Goal: Navigation & Orientation: Find specific page/section

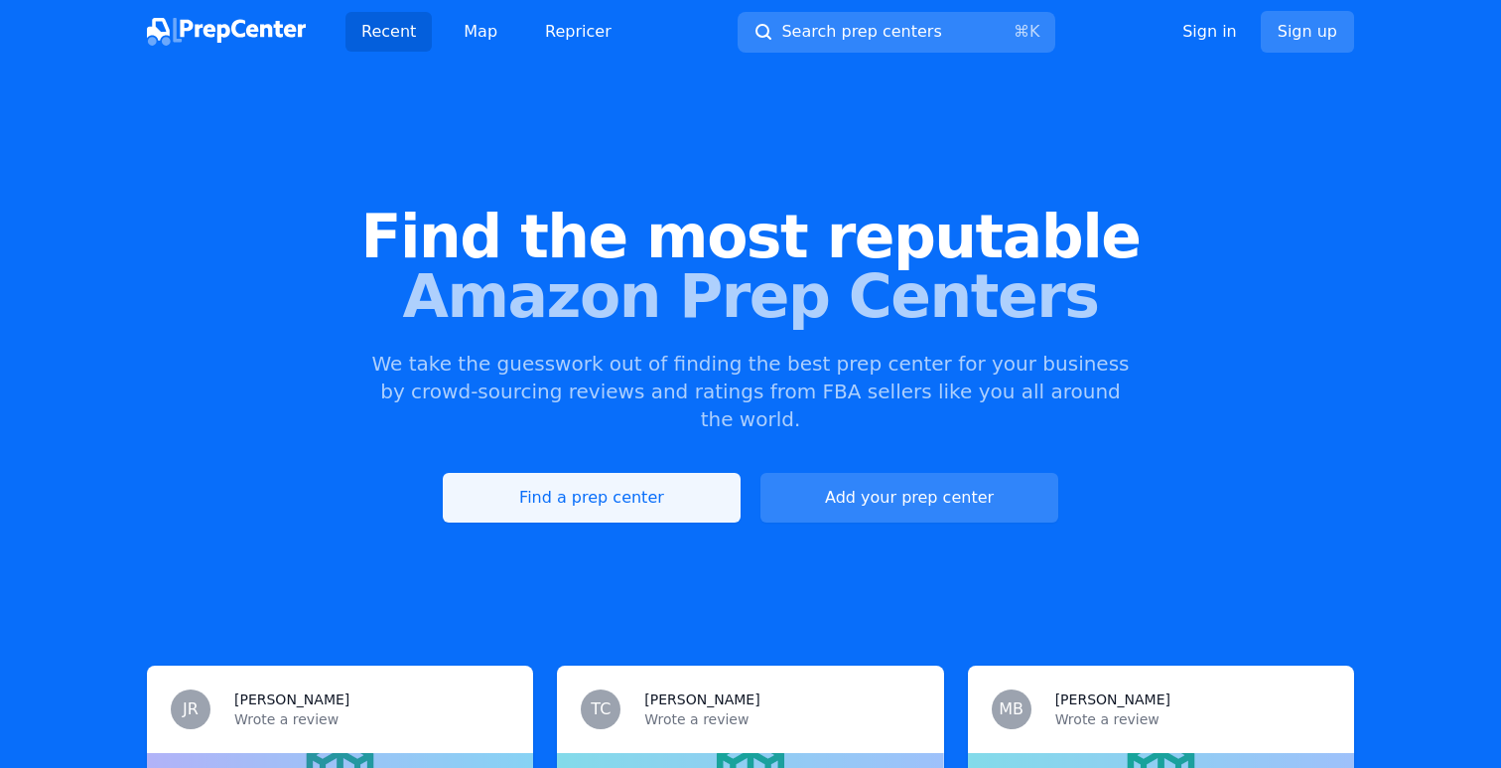
click at [589, 490] on link "Find a prep center" at bounding box center [592, 498] width 298 height 50
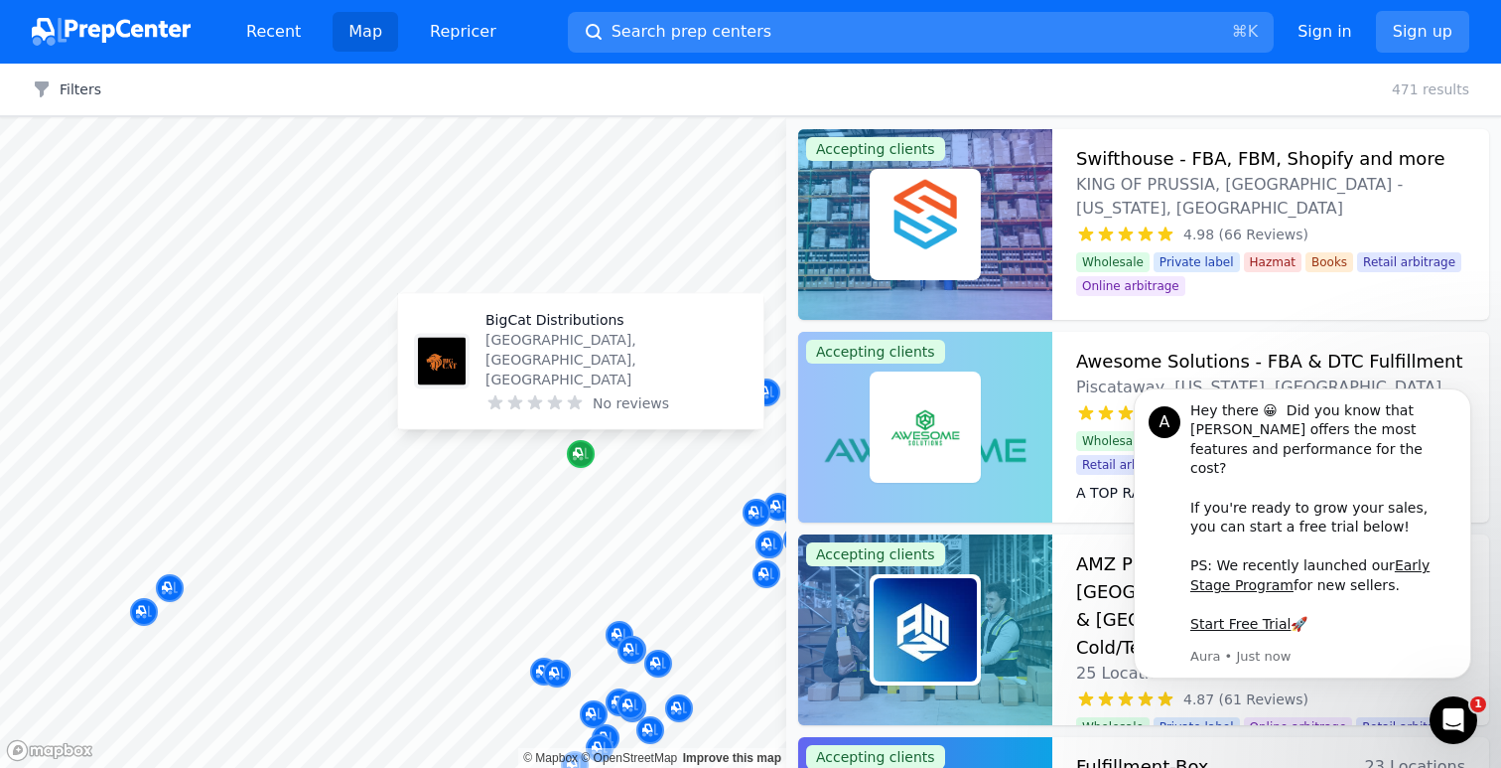
click at [580, 450] on icon "Map marker" at bounding box center [578, 453] width 10 height 10
click at [587, 456] on icon "Map marker" at bounding box center [581, 454] width 16 height 20
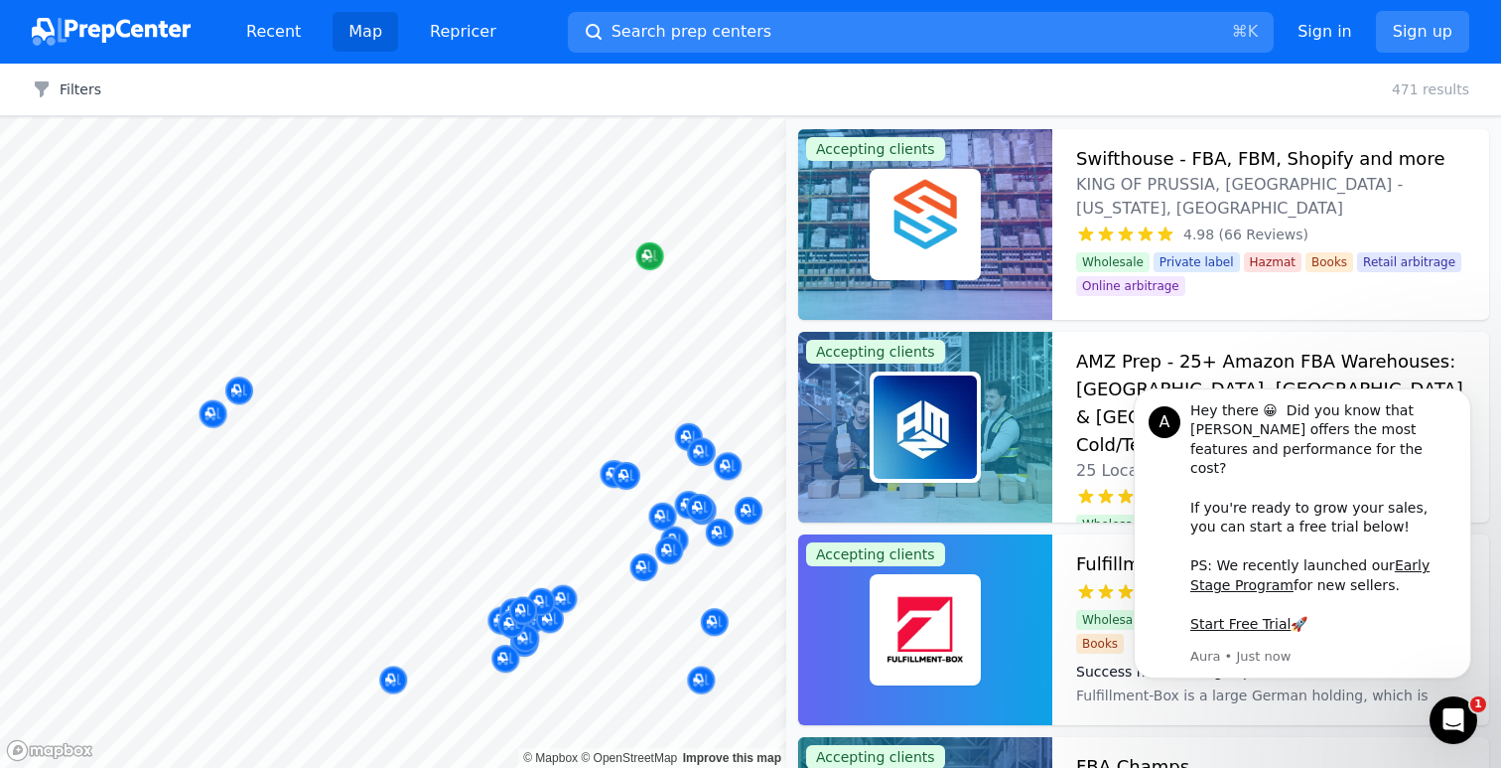
drag, startPoint x: 588, startPoint y: 461, endPoint x: 532, endPoint y: 343, distance: 130.6
click at [642, 266] on icon "Map marker" at bounding box center [650, 256] width 16 height 20
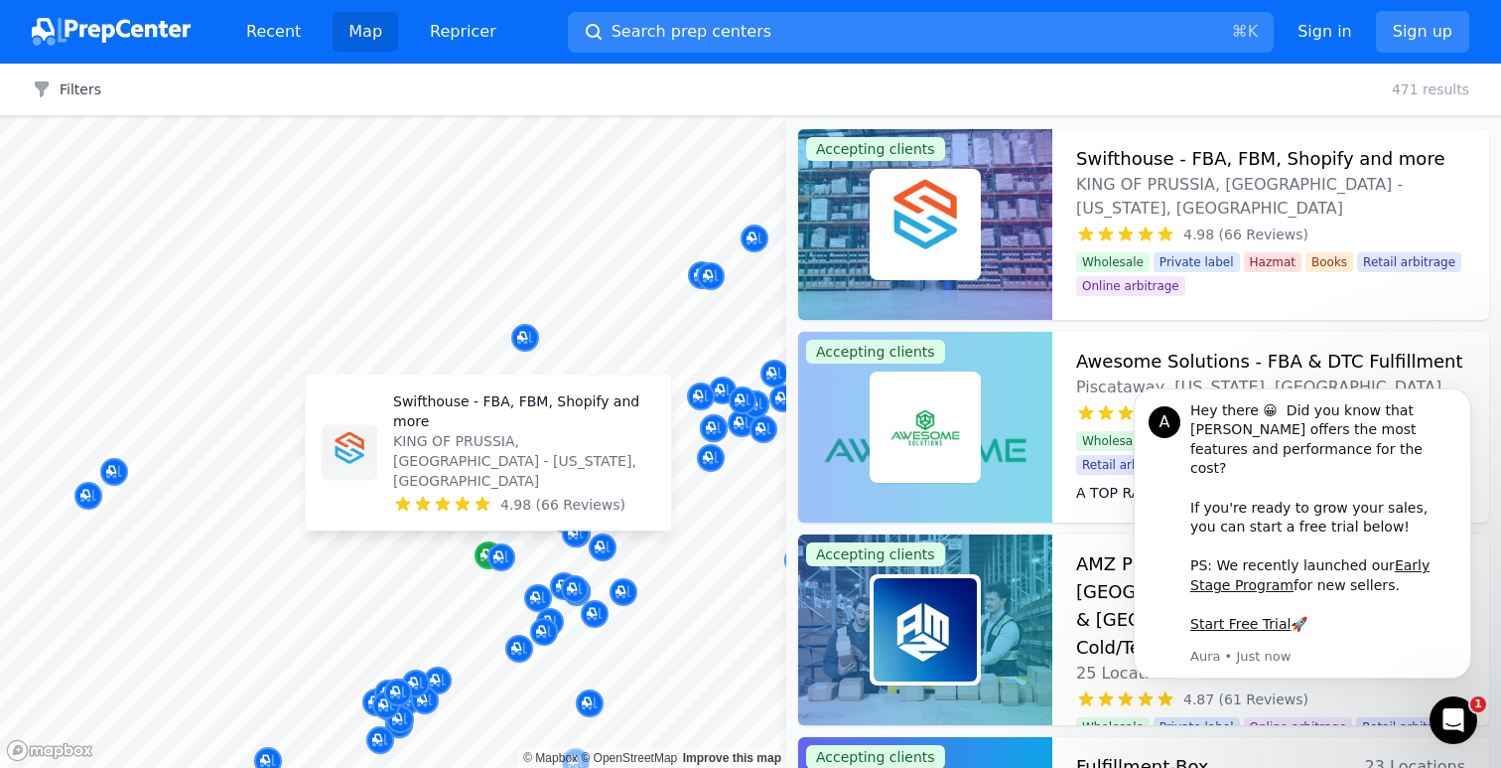
click at [476, 556] on div "Map marker" at bounding box center [489, 555] width 28 height 28
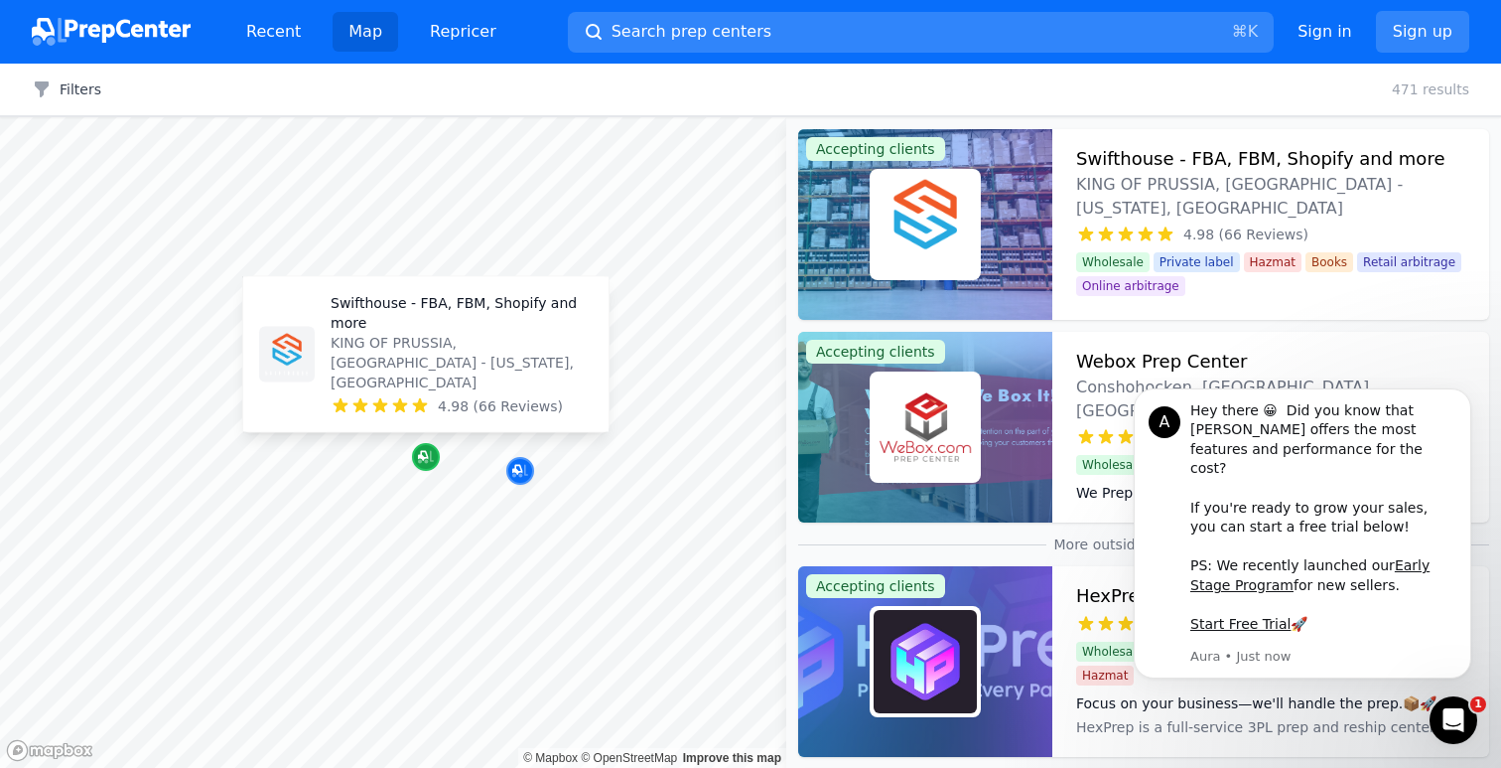
click at [433, 467] on div "Map marker" at bounding box center [426, 457] width 28 height 28
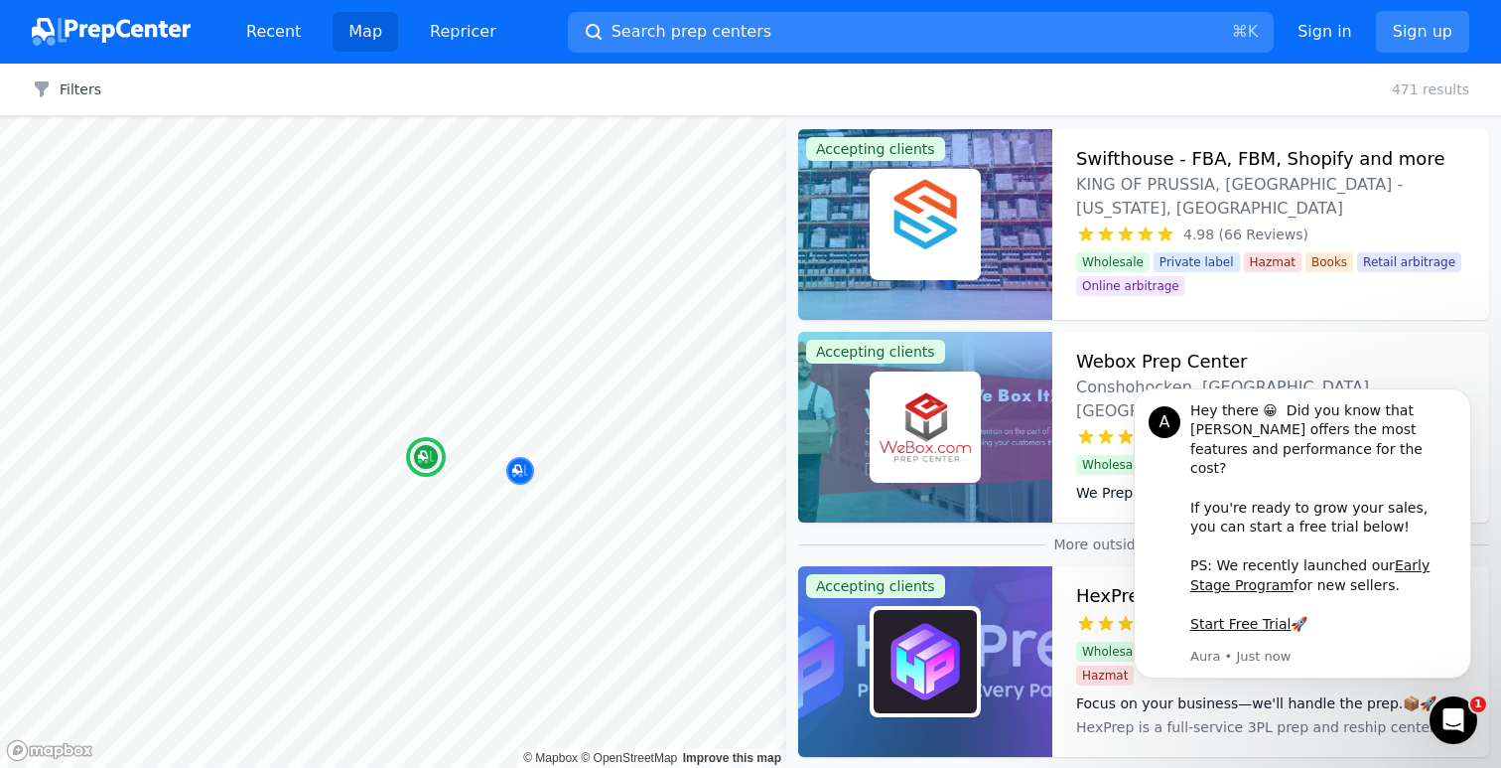
click at [1159, 146] on h3 "Swifthouse - FBA, FBM, Shopify and more" at bounding box center [1260, 159] width 368 height 28
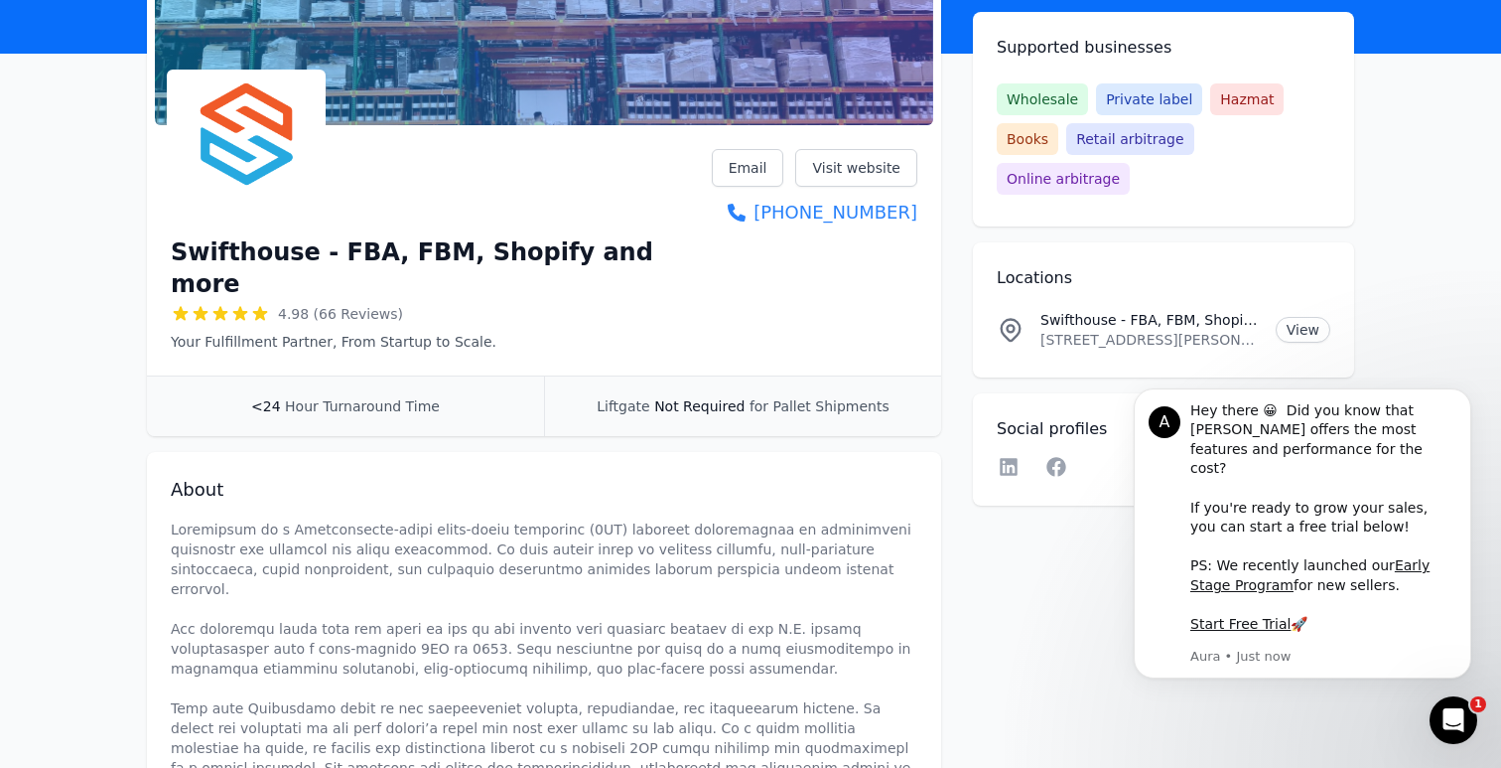
scroll to position [209, 0]
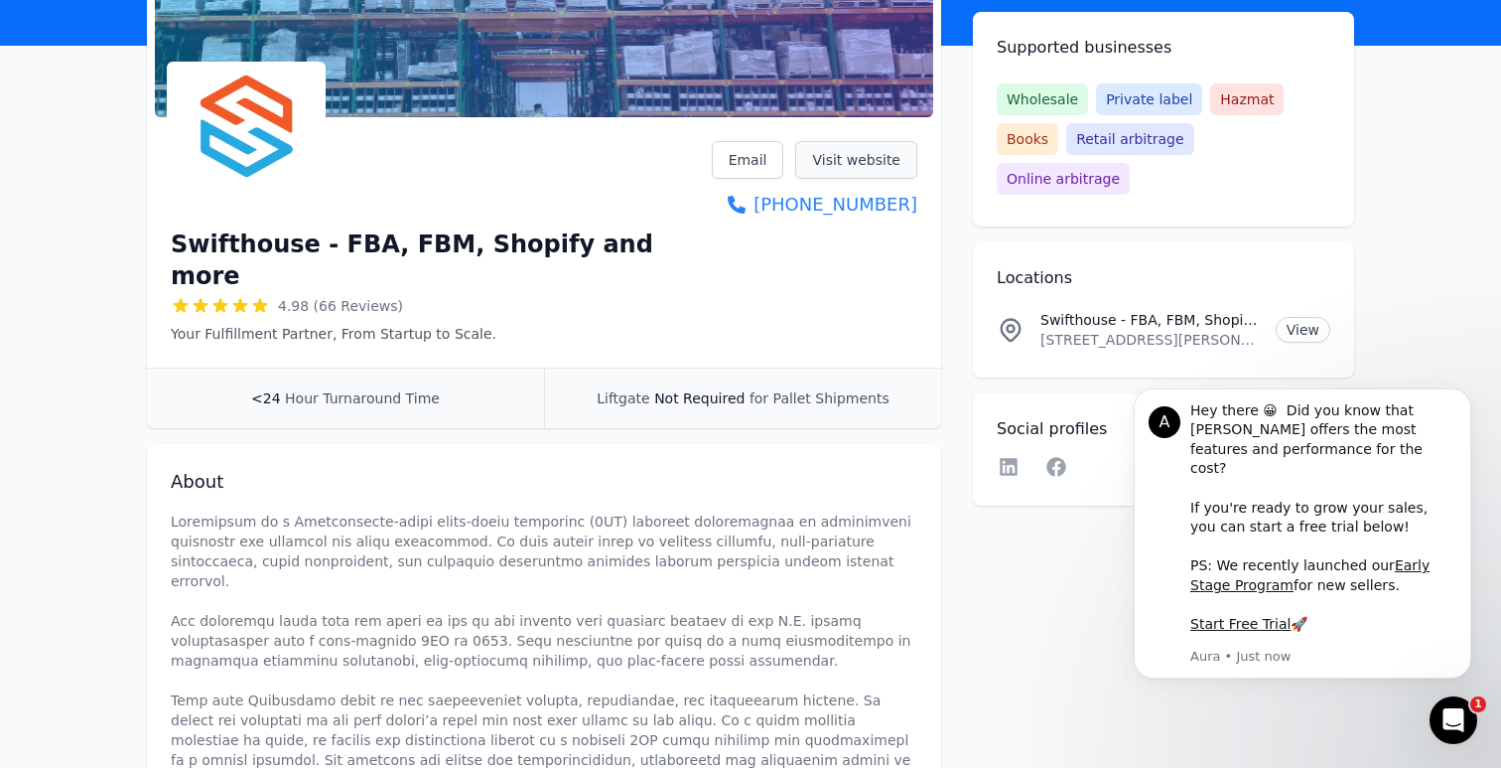
click at [881, 171] on link "Visit website" at bounding box center [856, 160] width 122 height 38
